Goal: Task Accomplishment & Management: Use online tool/utility

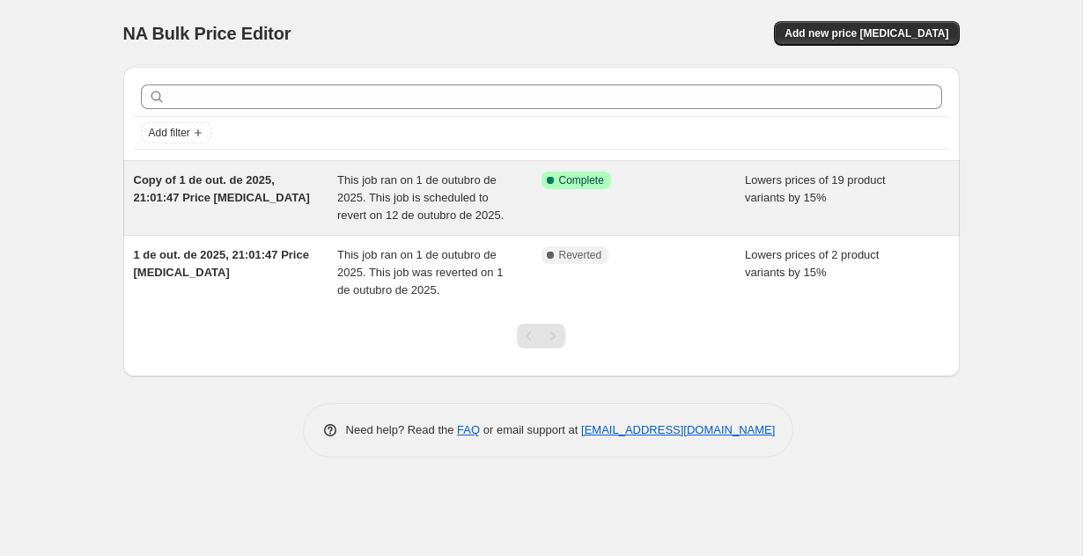
click at [288, 189] on div "Copy of 1 de out. de 2025, 21:01:47 Price change job" at bounding box center [236, 198] width 204 height 53
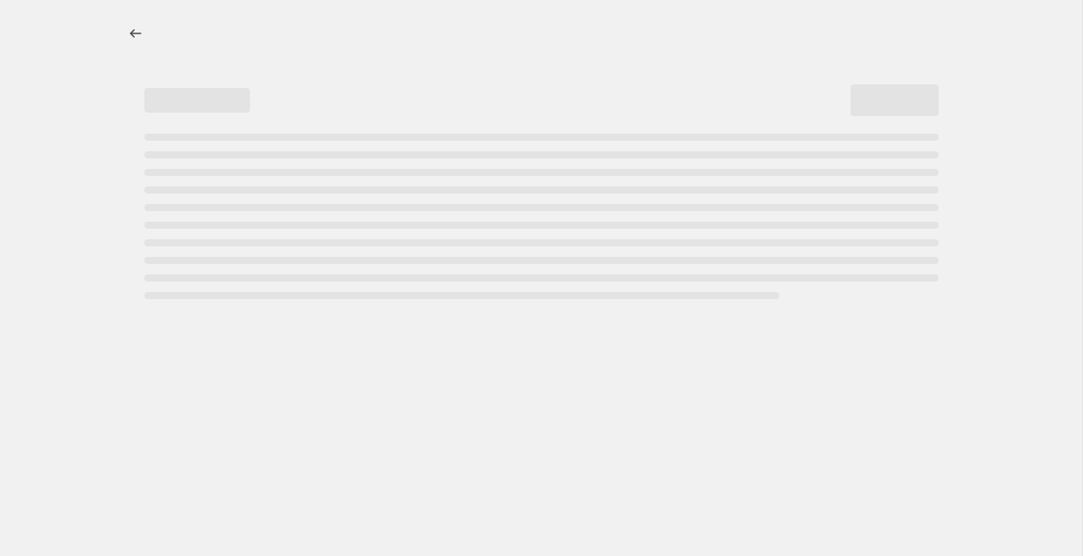
select select "percentage"
select select "collection"
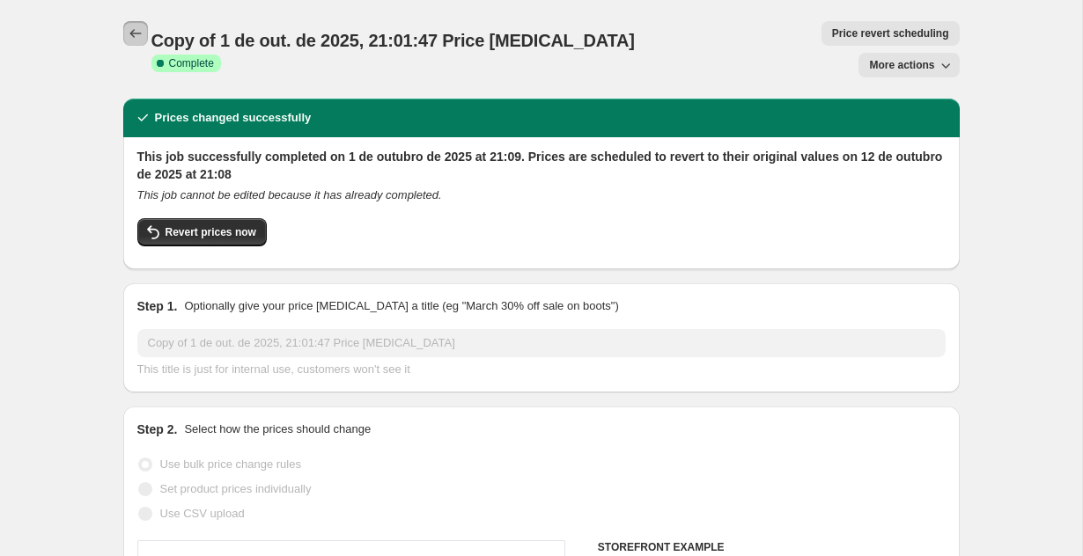
click at [137, 38] on icon "Price change jobs" at bounding box center [136, 34] width 18 height 18
